Goal: Transaction & Acquisition: Purchase product/service

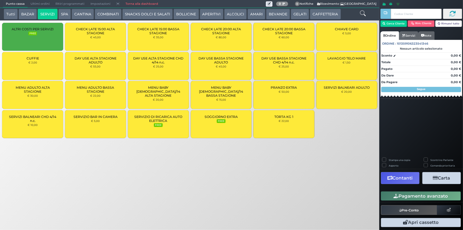
click at [341, 67] on div "LAVAGGIO TELO MARE € 1,50" at bounding box center [346, 66] width 61 height 28
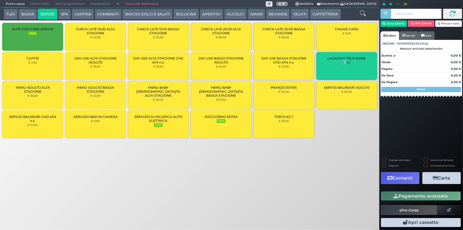
click at [341, 67] on div "LAVAGGIO TELO MARE € 1,50" at bounding box center [346, 66] width 61 height 28
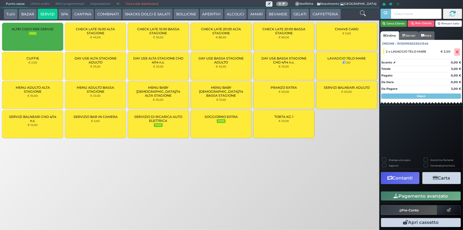
click at [392, 26] on button "Cerca Cliente" at bounding box center [394, 23] width 27 height 6
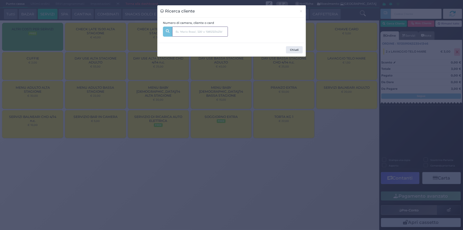
click at [188, 31] on input "text" at bounding box center [200, 32] width 56 height 10
type input "207"
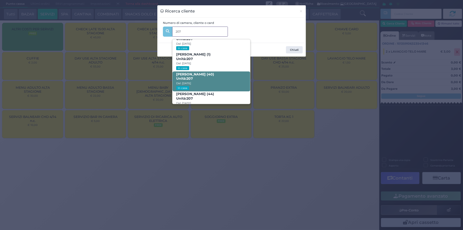
scroll to position [25, 0]
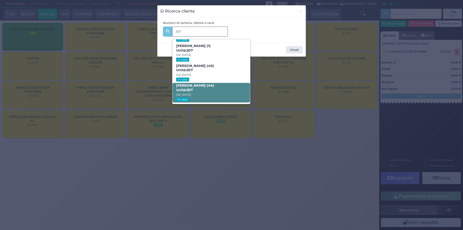
click at [214, 84] on b "SEBASTIANO SINISI (44) Unità: 207" at bounding box center [195, 87] width 38 height 8
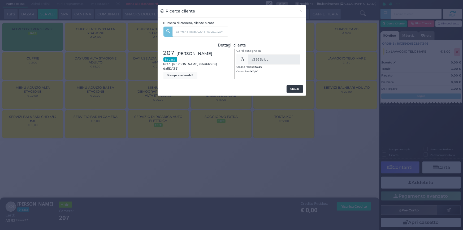
click at [290, 85] on button "Chiudi" at bounding box center [295, 88] width 17 height 7
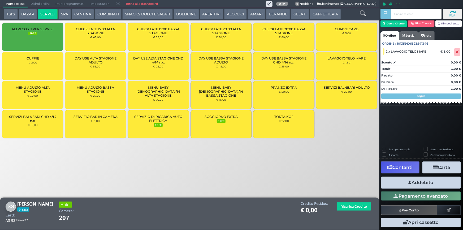
click at [404, 183] on button "Addebito" at bounding box center [421, 183] width 80 height 12
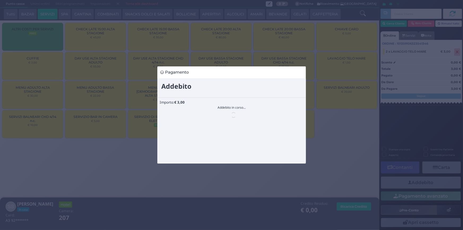
scroll to position [0, 0]
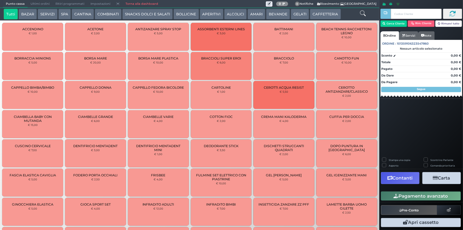
click at [59, 16] on button "SPA" at bounding box center [64, 14] width 12 height 11
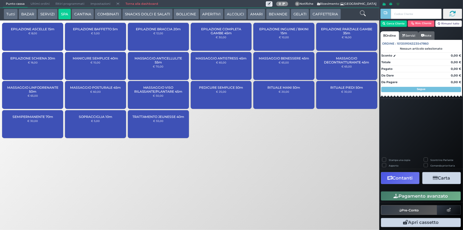
click at [288, 63] on small "€ 65,00" at bounding box center [284, 62] width 10 height 3
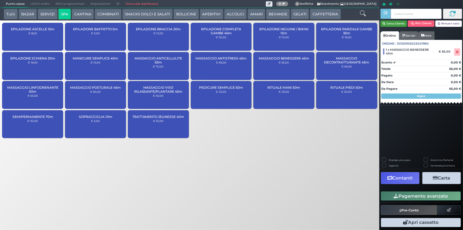
click at [397, 23] on button "Cerca Cliente" at bounding box center [394, 23] width 27 height 6
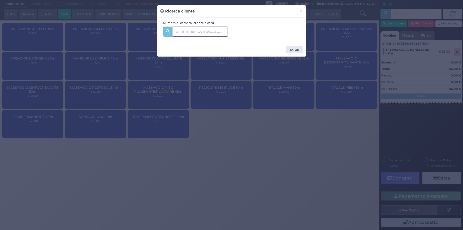
click at [223, 31] on input "text" at bounding box center [200, 32] width 56 height 10
type input "304"
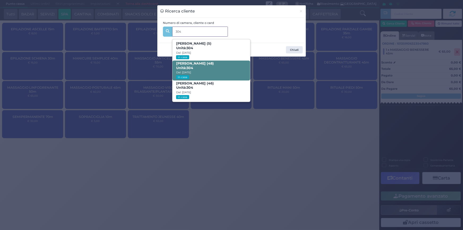
click at [218, 70] on span "[PERSON_NAME] (48) Unità: 304 Dal: [DATE] In casa" at bounding box center [212, 71] width 78 height 20
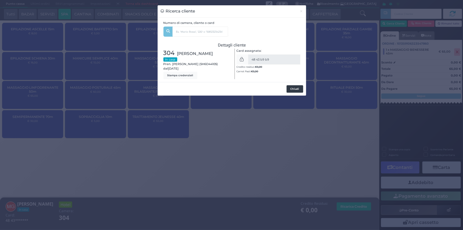
click at [294, 92] on button "Chiudi" at bounding box center [295, 88] width 17 height 7
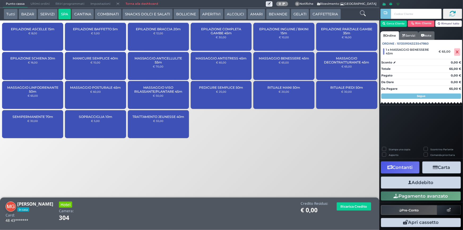
click at [432, 186] on button "Addebito" at bounding box center [421, 183] width 80 height 12
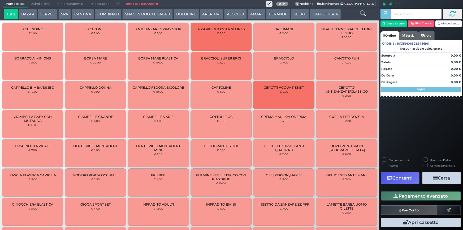
click at [63, 14] on button "SPA" at bounding box center [64, 14] width 12 height 11
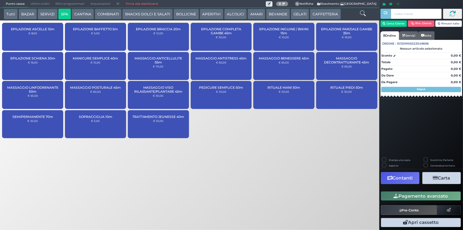
click at [7, 16] on button "Tutti" at bounding box center [11, 14] width 14 height 11
